Goal: Transaction & Acquisition: Obtain resource

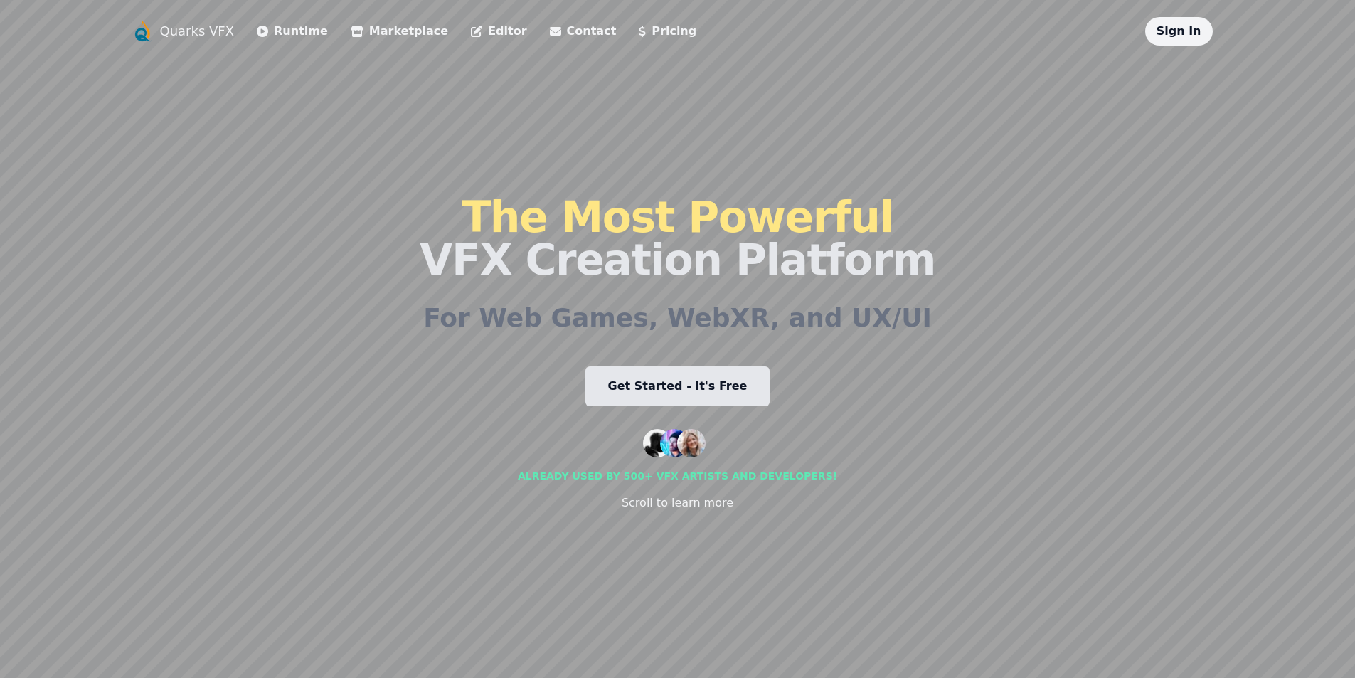
click at [690, 397] on link "Get Started - It's Free" at bounding box center [677, 386] width 185 height 40
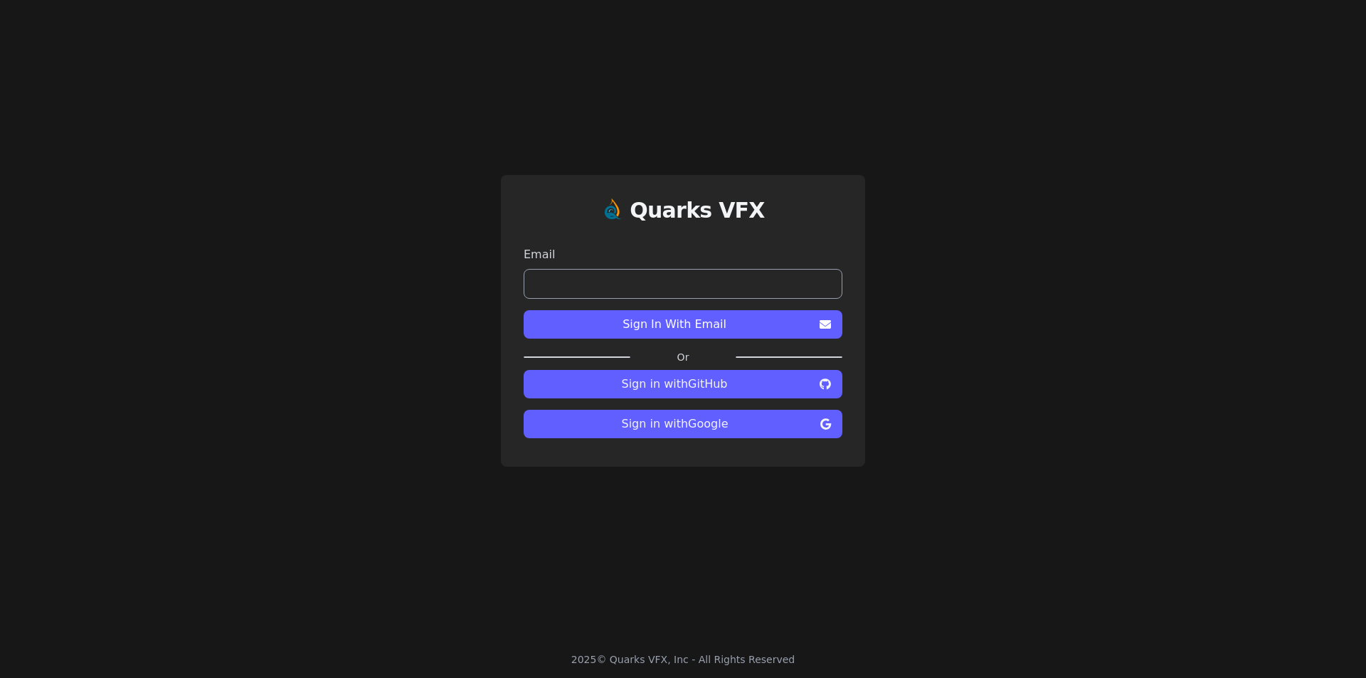
click at [703, 380] on span "Sign in with GitHub" at bounding box center [674, 384] width 279 height 17
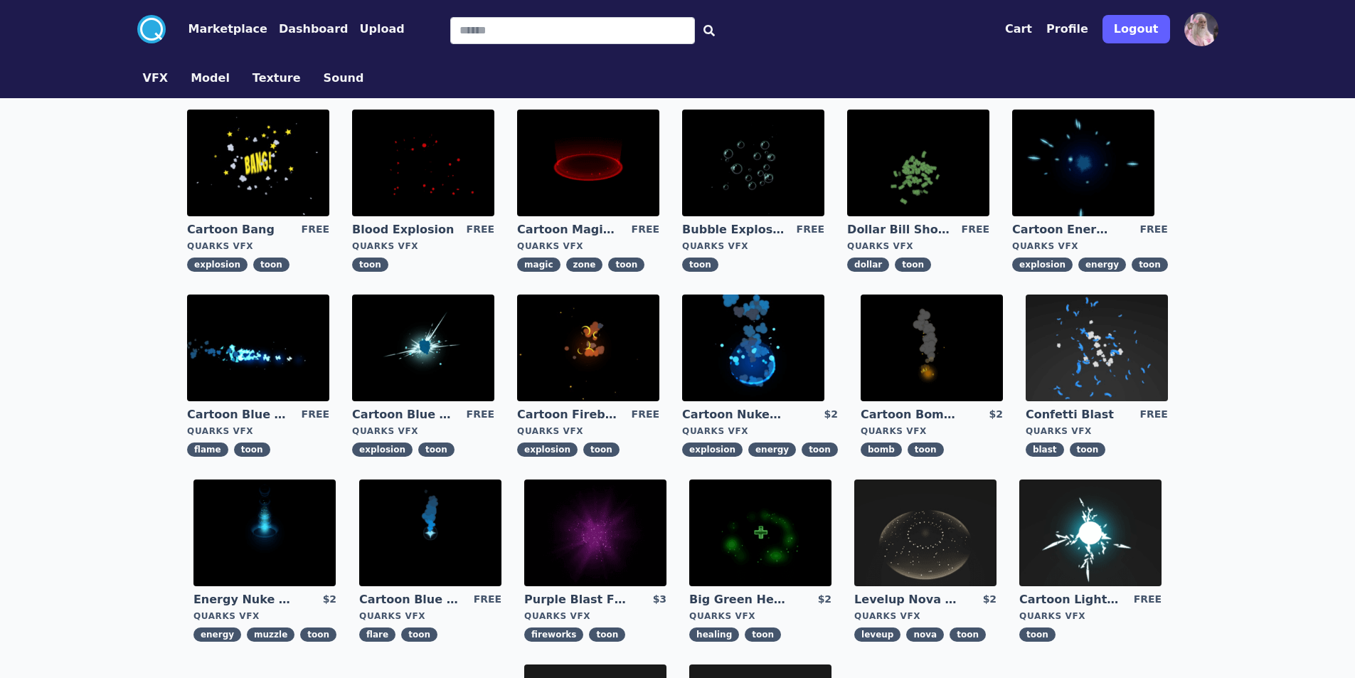
click at [752, 339] on img at bounding box center [753, 348] width 142 height 107
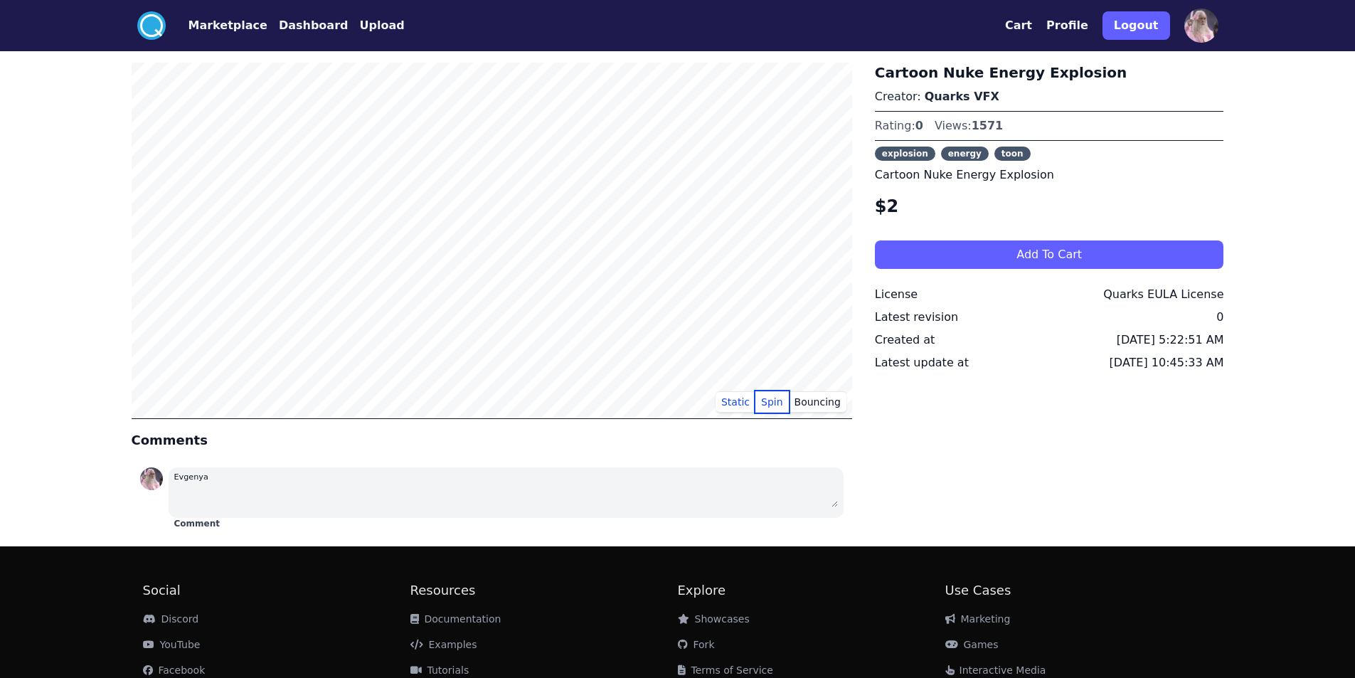
click at [780, 403] on button "Spin" at bounding box center [771, 401] width 33 height 21
click at [832, 405] on button "Bouncing" at bounding box center [818, 401] width 58 height 21
click at [748, 405] on button "Static" at bounding box center [736, 401] width 40 height 21
click at [162, 31] on circle at bounding box center [151, 25] width 28 height 28
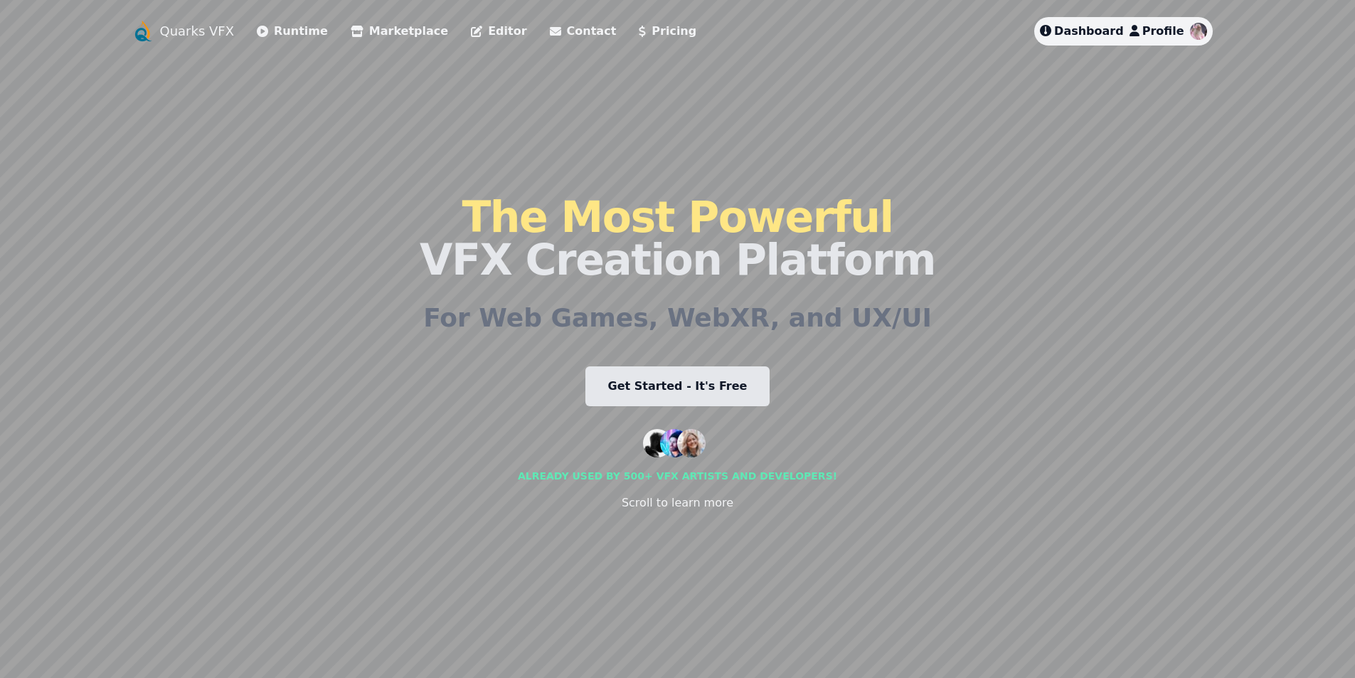
click at [731, 403] on link "Get Started - It's Free" at bounding box center [677, 386] width 185 height 40
